Goal: Information Seeking & Learning: Learn about a topic

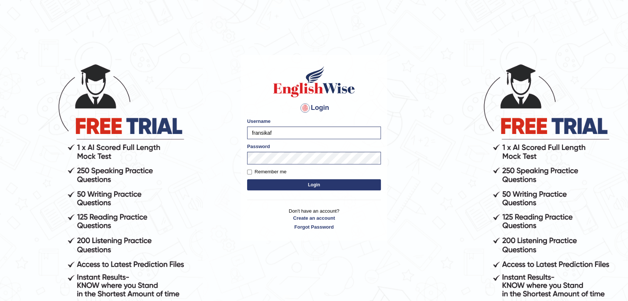
click at [273, 184] on button "Login" at bounding box center [314, 184] width 134 height 11
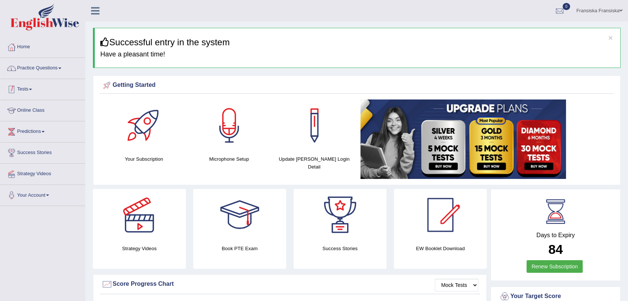
click at [36, 68] on link "Practice Questions" at bounding box center [42, 67] width 85 height 19
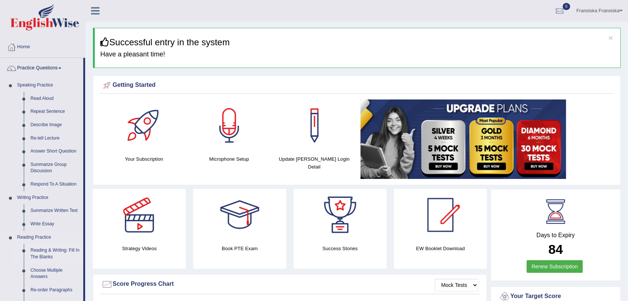
click at [52, 252] on link "Reading & Writing: Fill In The Blanks" at bounding box center [55, 254] width 56 height 20
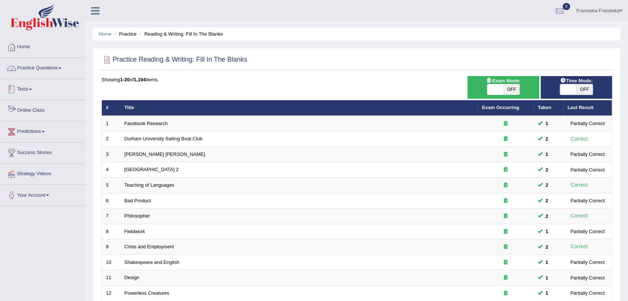
click at [61, 68] on span at bounding box center [59, 68] width 3 height 1
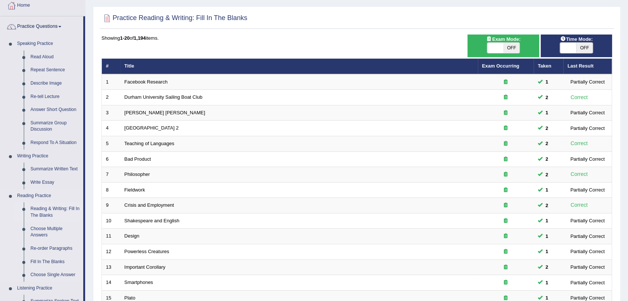
scroll to position [41, 0]
click at [59, 229] on link "Choose Multiple Answers" at bounding box center [55, 233] width 56 height 20
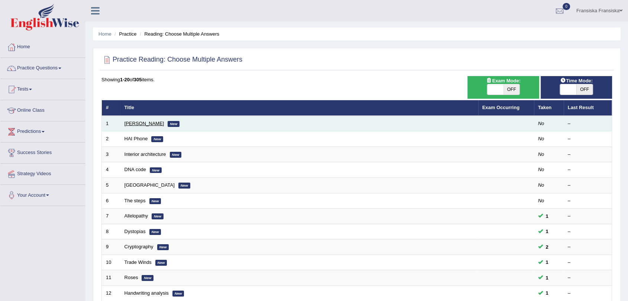
click at [140, 123] on link "[PERSON_NAME]" at bounding box center [144, 124] width 40 height 6
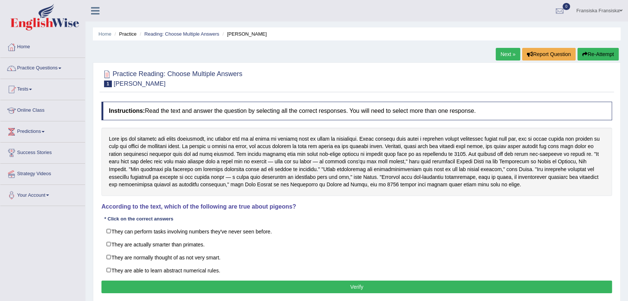
scroll to position [41, 0]
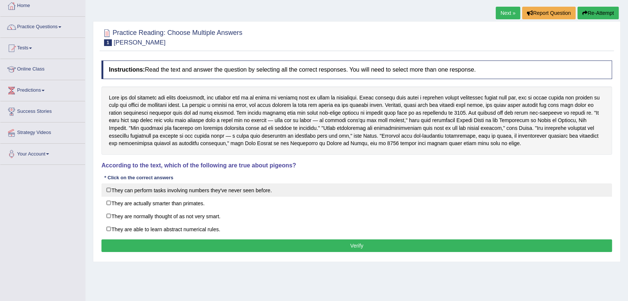
click at [188, 188] on label "They can perform tasks involving numbers they've never seen before." at bounding box center [356, 189] width 510 height 13
checkbox input "true"
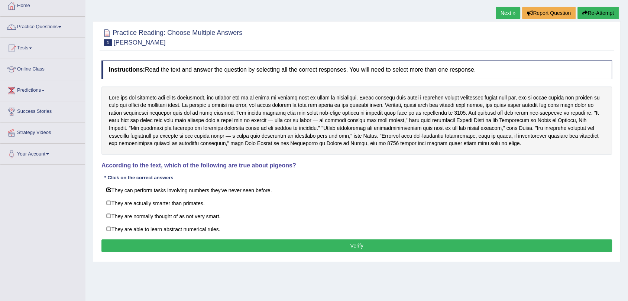
click at [159, 245] on button "Verify" at bounding box center [356, 246] width 510 height 13
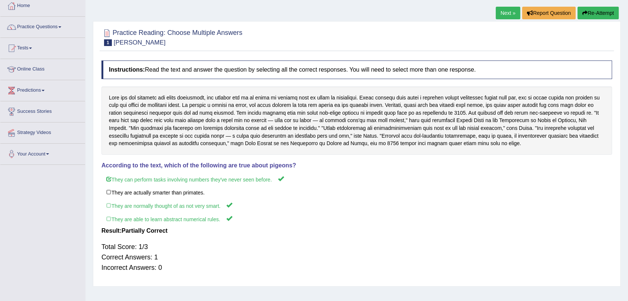
click at [496, 12] on link "Next »" at bounding box center [508, 13] width 25 height 13
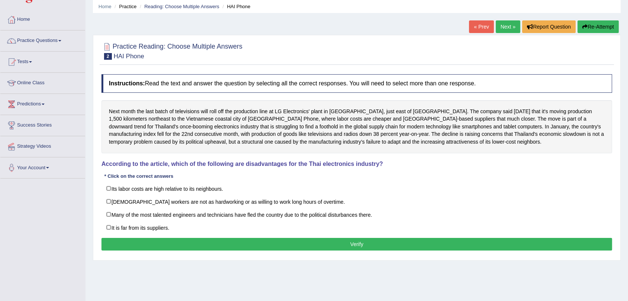
scroll to position [41, 0]
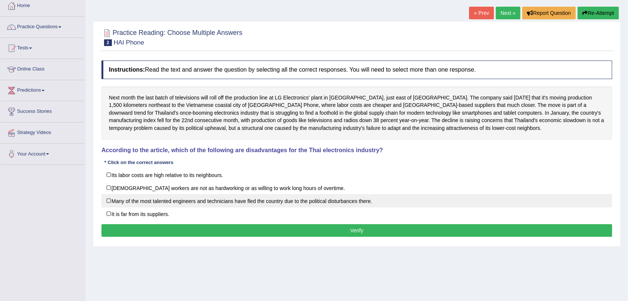
click at [184, 197] on label "Many of the most talented engineers and technicians have fled the country due t…" at bounding box center [356, 200] width 510 height 13
checkbox input "true"
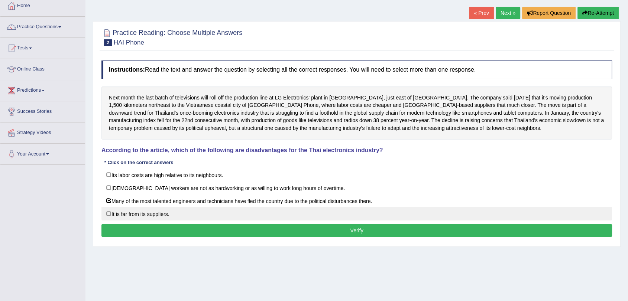
click at [150, 216] on label "It is far from its suppliers." at bounding box center [356, 213] width 510 height 13
checkbox input "true"
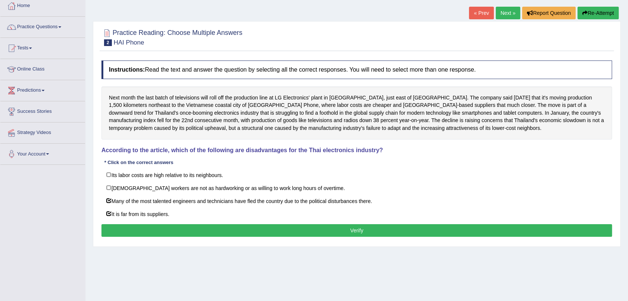
click at [152, 221] on div "Instructions: Read the text and answer the question by selecting all the correc…" at bounding box center [357, 150] width 514 height 186
click at [155, 227] on button "Verify" at bounding box center [356, 230] width 510 height 13
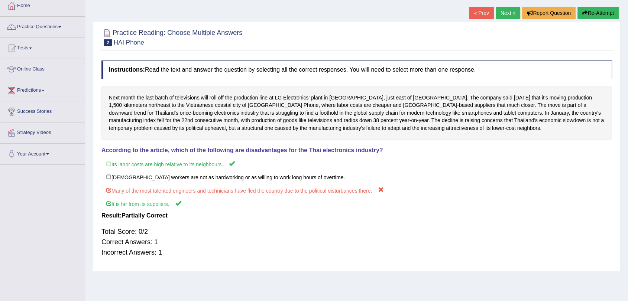
click at [504, 19] on link "Next »" at bounding box center [508, 13] width 25 height 13
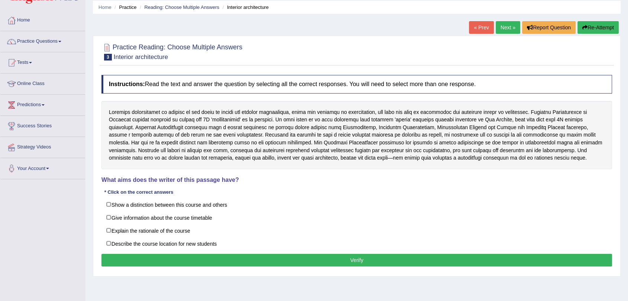
scroll to position [41, 0]
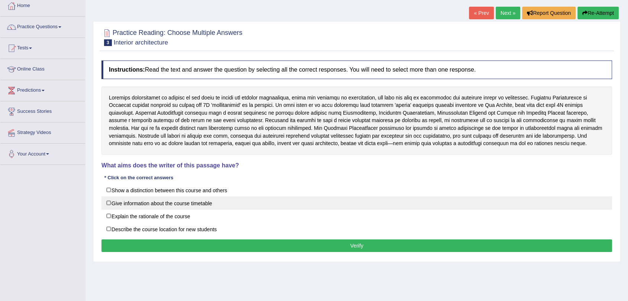
click at [196, 203] on label "Give information about the course timetable" at bounding box center [356, 202] width 510 height 13
checkbox input "true"
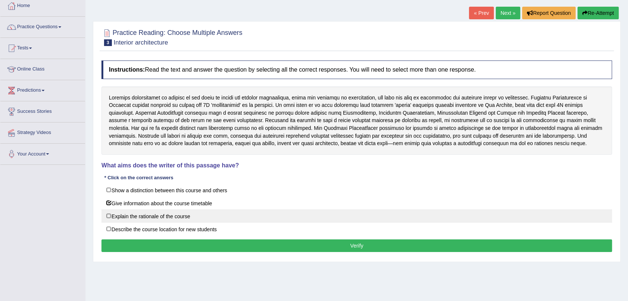
click at [214, 218] on label "Explain the rationale of the course" at bounding box center [356, 215] width 510 height 13
click at [219, 221] on label "Explain the rationale of the course" at bounding box center [356, 215] width 510 height 13
checkbox input "true"
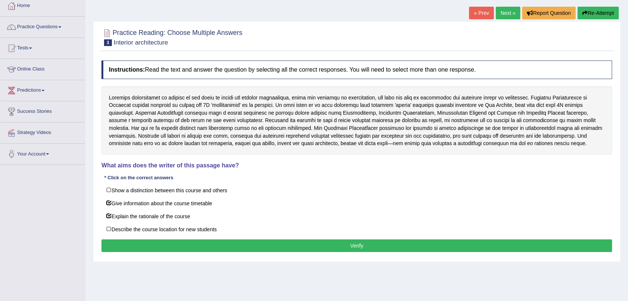
click at [203, 250] on button "Verify" at bounding box center [356, 246] width 510 height 13
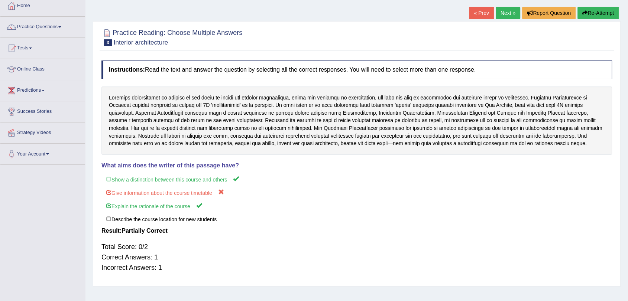
click at [502, 13] on link "Next »" at bounding box center [508, 13] width 25 height 13
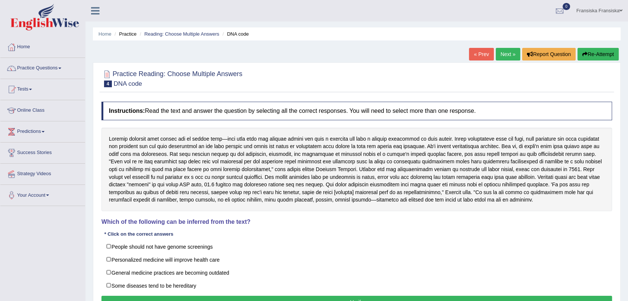
click at [471, 55] on link "« Prev" at bounding box center [481, 54] width 25 height 13
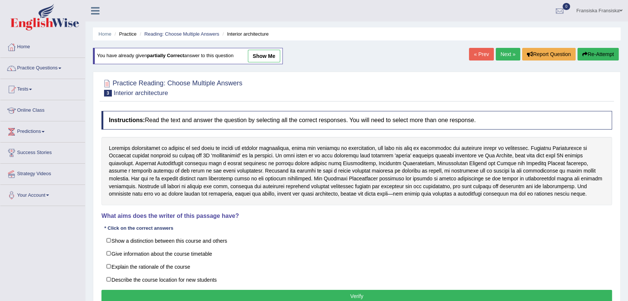
click at [267, 54] on link "show me" at bounding box center [264, 56] width 32 height 13
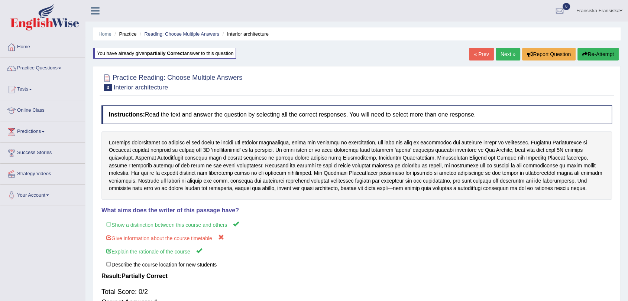
click at [500, 48] on link "Next »" at bounding box center [508, 54] width 25 height 13
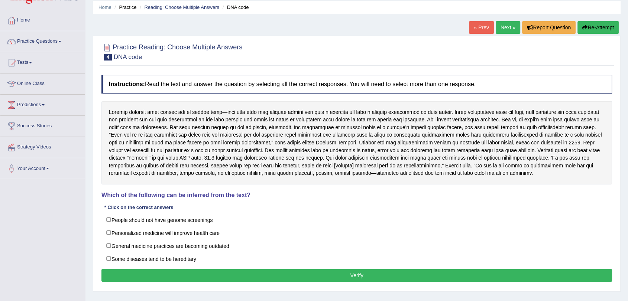
scroll to position [41, 0]
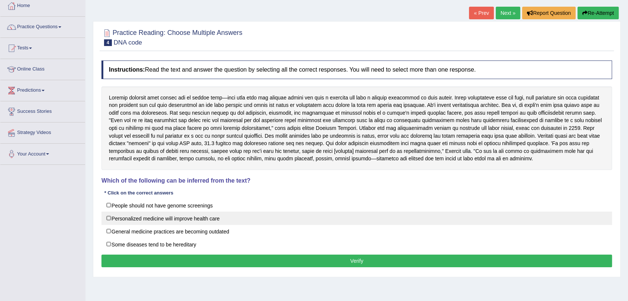
click at [220, 215] on label "Personalized medicine will improve health care" at bounding box center [356, 218] width 510 height 13
checkbox input "true"
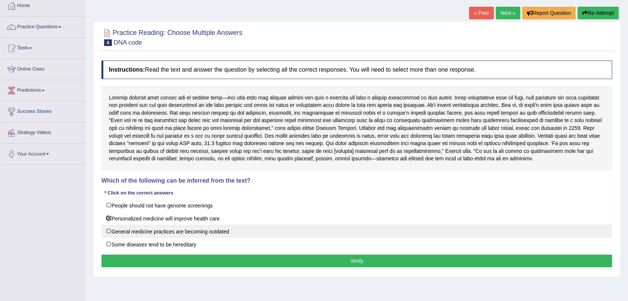
click at [226, 231] on label "General medicine practices are becoming outdated" at bounding box center [356, 231] width 510 height 13
checkbox input "true"
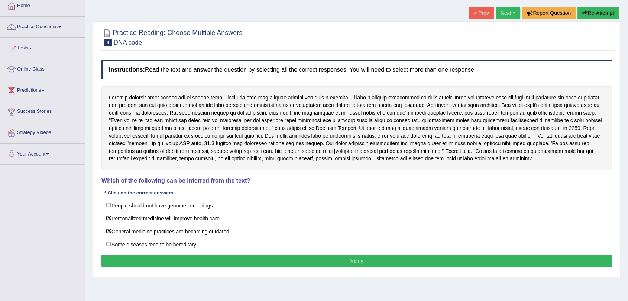
click at [199, 255] on button "Verify" at bounding box center [356, 261] width 510 height 13
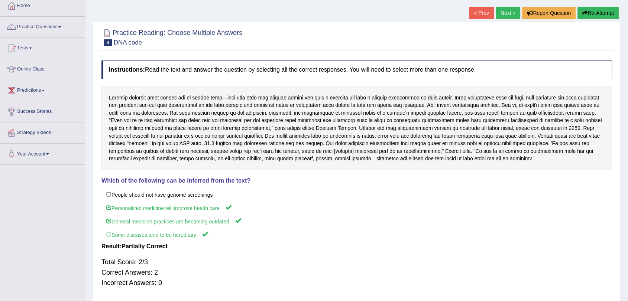
click at [510, 15] on link "Next »" at bounding box center [508, 13] width 25 height 13
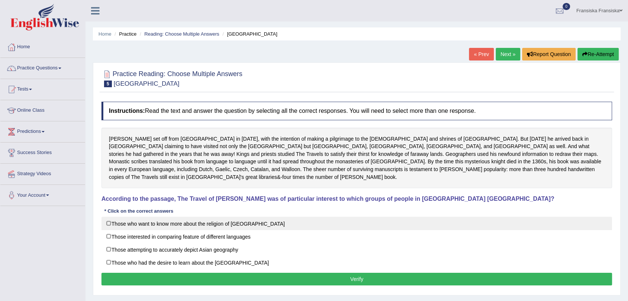
click at [211, 217] on label "Those who want to know more about the religion of Asia" at bounding box center [356, 223] width 510 height 13
click at [205, 221] on label "Those who want to know more about the religion of Asia" at bounding box center [356, 223] width 510 height 13
checkbox input "false"
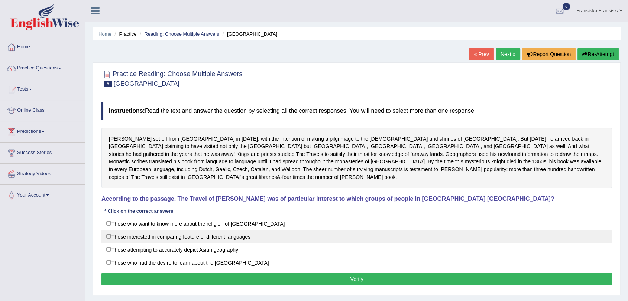
click at [201, 230] on label "Those interested in comparing feature of different languages" at bounding box center [356, 236] width 510 height 13
checkbox input "true"
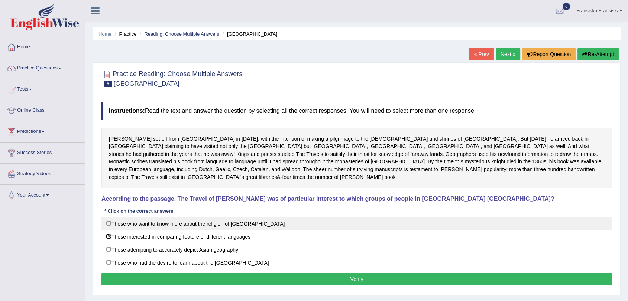
click at [203, 218] on label "Those who want to know more about the religion of Asia" at bounding box center [356, 223] width 510 height 13
checkbox input "true"
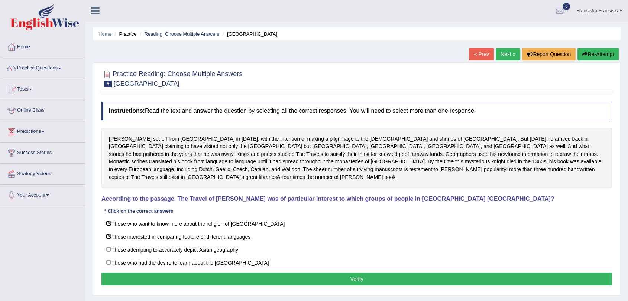
click at [209, 273] on button "Verify" at bounding box center [356, 279] width 510 height 13
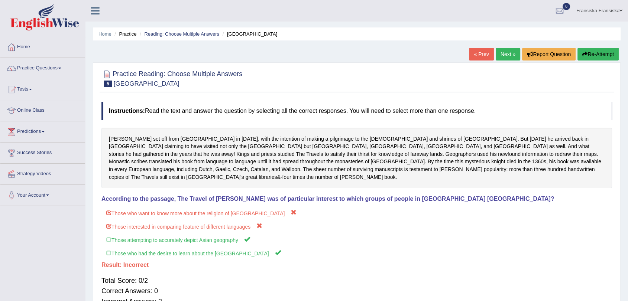
click at [585, 57] on button "Re-Attempt" at bounding box center [597, 54] width 41 height 13
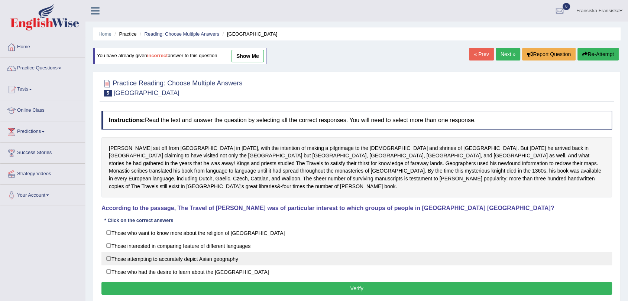
click at [166, 253] on label "Those attempting to accurately depict Asian geography" at bounding box center [356, 258] width 510 height 13
checkbox input "true"
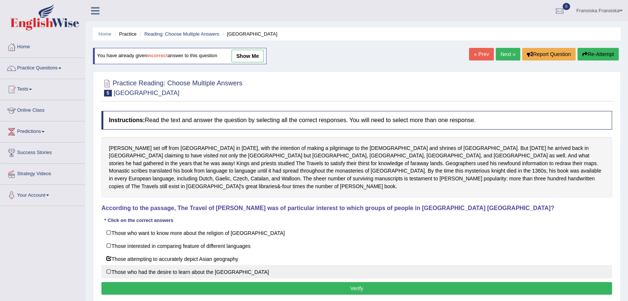
click at [166, 265] on label "Those who had the desire to learn about the [GEOGRAPHIC_DATA]" at bounding box center [356, 271] width 510 height 13
checkbox input "true"
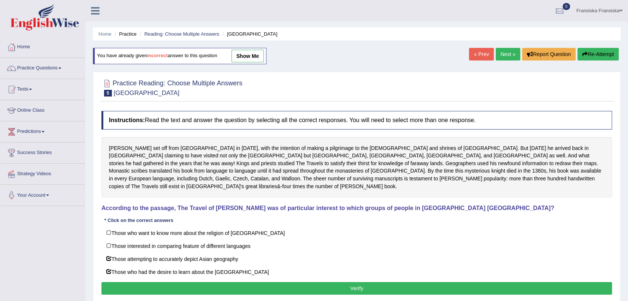
click at [173, 285] on button "Verify" at bounding box center [356, 288] width 510 height 13
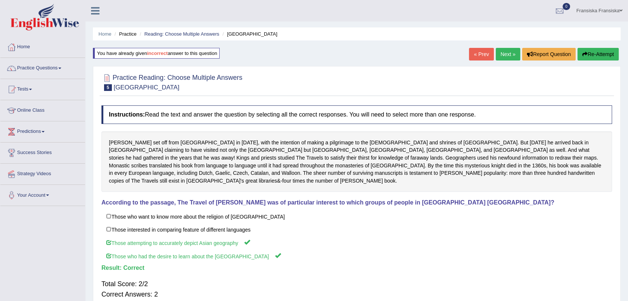
click at [513, 54] on link "Next »" at bounding box center [508, 54] width 25 height 13
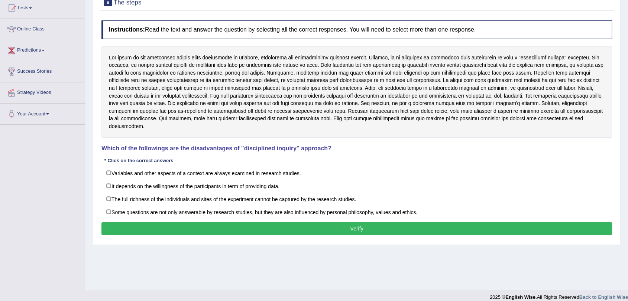
scroll to position [82, 0]
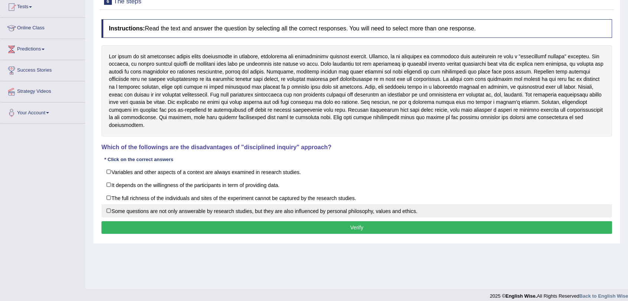
click at [209, 204] on label "Some questions are not only answerable by research studies, but they are also i…" at bounding box center [356, 210] width 510 height 13
checkbox input "true"
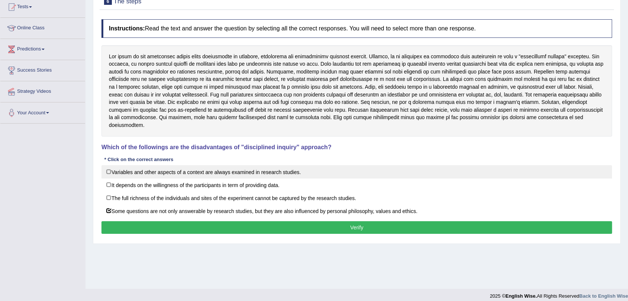
click at [233, 169] on label "Variables and other aspects of a context are always examined in research studie…" at bounding box center [356, 171] width 510 height 13
checkbox input "true"
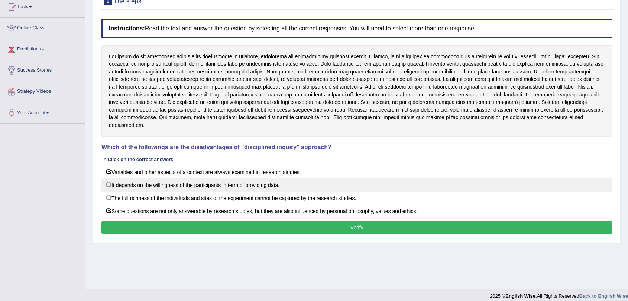
click at [233, 178] on label "It depends on the willingness of the participants in term of providing data." at bounding box center [356, 184] width 510 height 13
checkbox input "true"
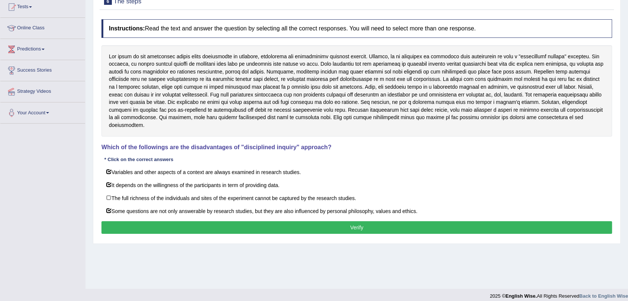
click at [202, 221] on button "Verify" at bounding box center [356, 227] width 510 height 13
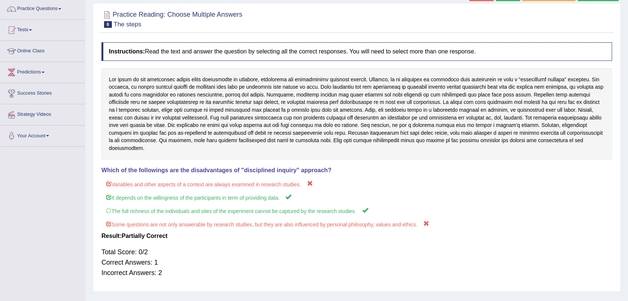
scroll to position [41, 0]
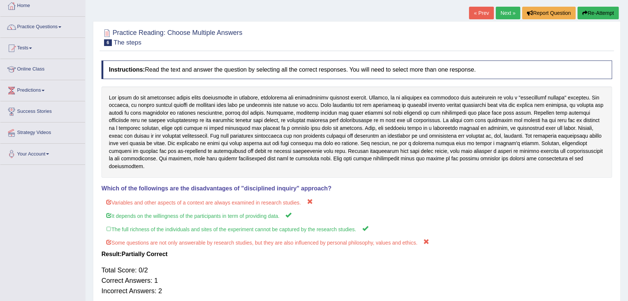
click at [605, 13] on button "Re-Attempt" at bounding box center [597, 13] width 41 height 13
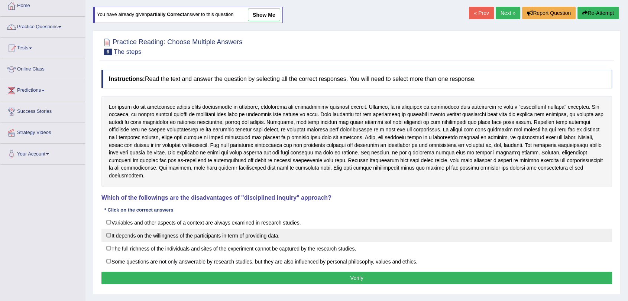
drag, startPoint x: 193, startPoint y: 229, endPoint x: 190, endPoint y: 233, distance: 4.2
click at [193, 230] on label "It depends on the willingness of the participants in term of providing data." at bounding box center [356, 235] width 510 height 13
checkbox input "true"
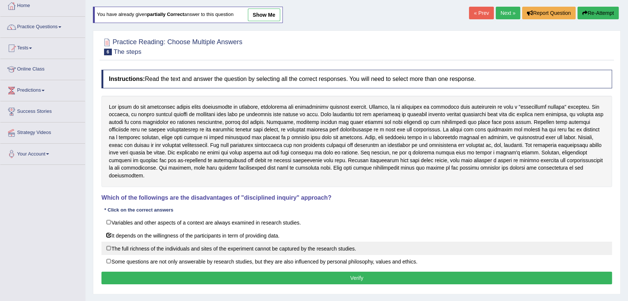
click at [189, 242] on label "The full richness of the individuals and sites of the experiment cannot be capt…" at bounding box center [356, 248] width 510 height 13
checkbox input "true"
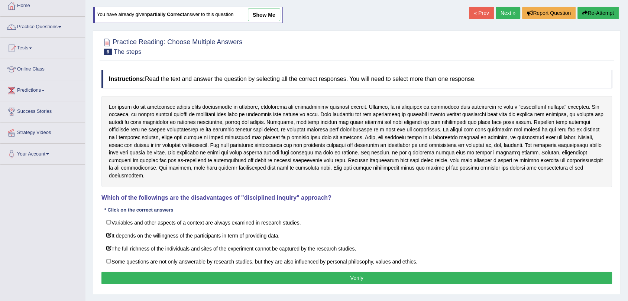
click at [184, 261] on div "Instructions: Read the text and answer the question by selecting all the correc…" at bounding box center [357, 178] width 514 height 224
click at [181, 272] on button "Verify" at bounding box center [356, 278] width 510 height 13
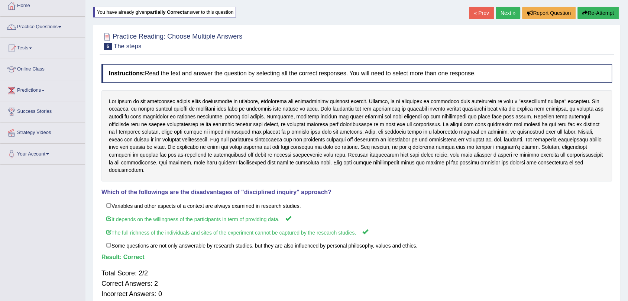
click at [507, 10] on link "Next »" at bounding box center [508, 13] width 25 height 13
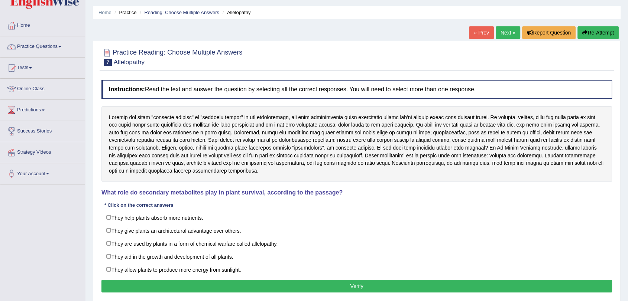
scroll to position [41, 0]
